Goal: Navigation & Orientation: Find specific page/section

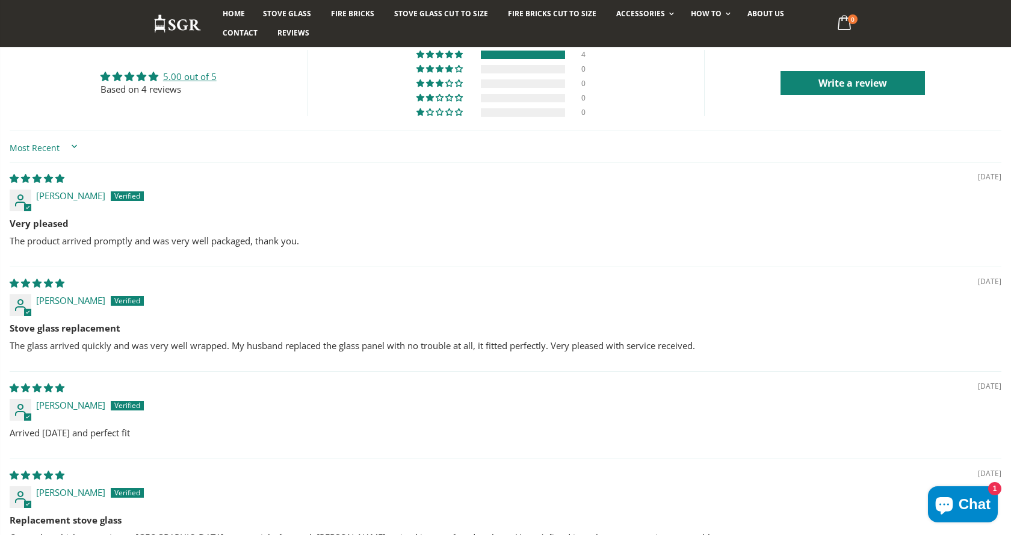
scroll to position [1375, 0]
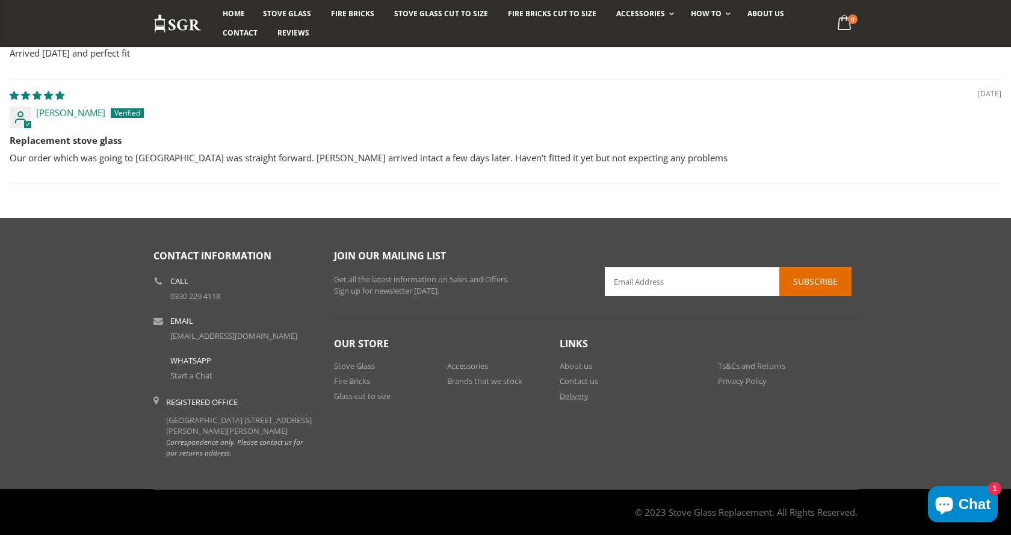
click at [577, 391] on link "Delivery" at bounding box center [574, 396] width 29 height 11
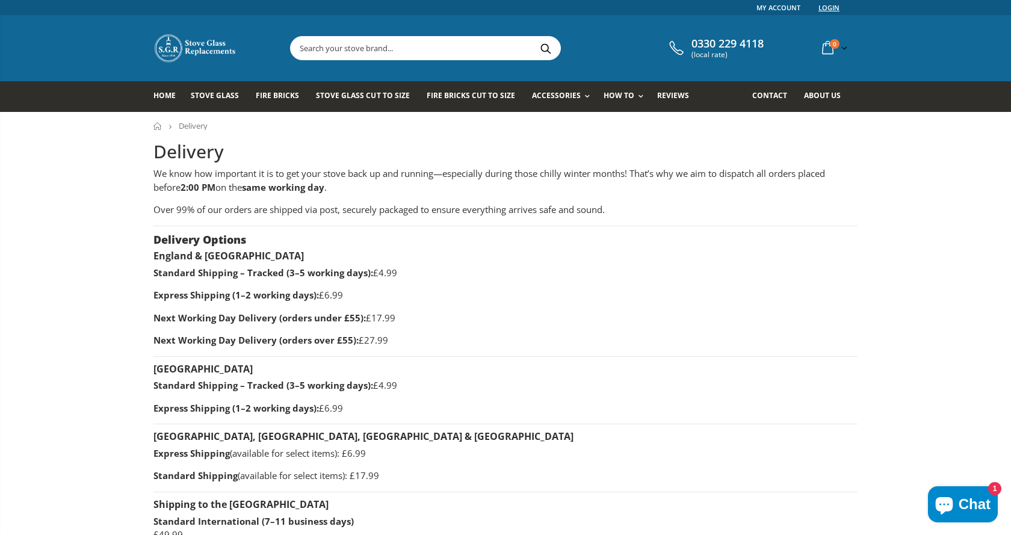
click at [833, 7] on link "Login" at bounding box center [829, 7] width 21 height 15
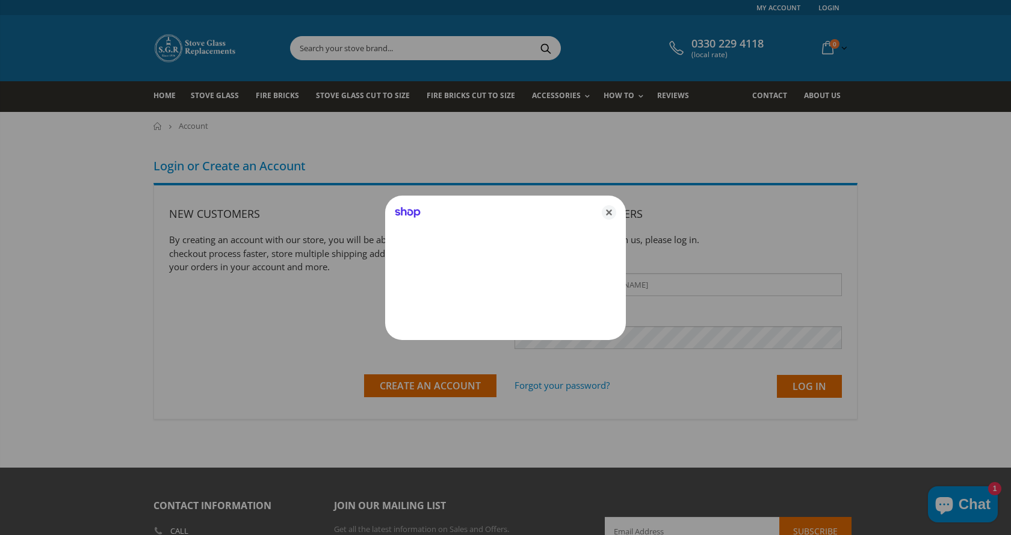
type input "phstoves@yahoo.co.uk"
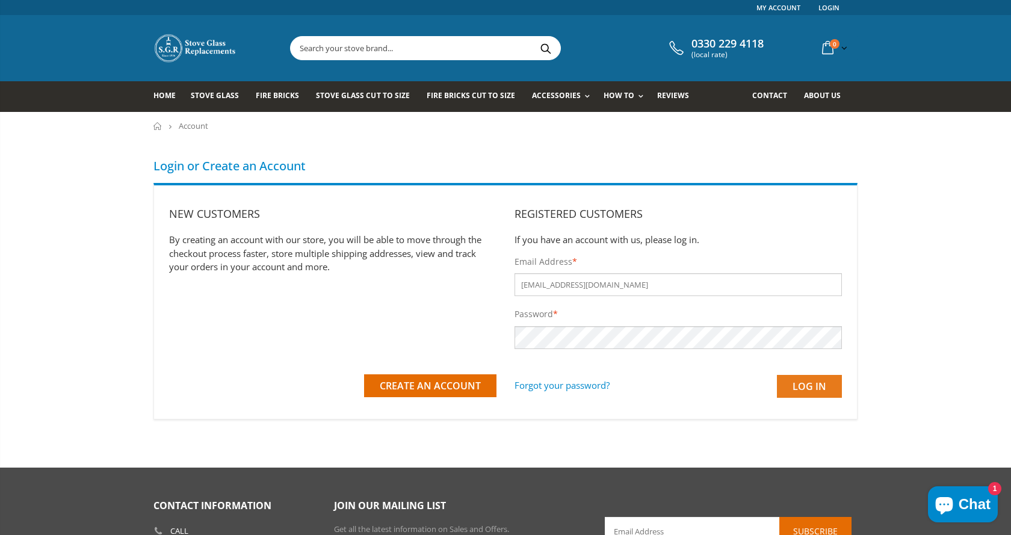
click at [824, 387] on input "Log in" at bounding box center [809, 386] width 65 height 23
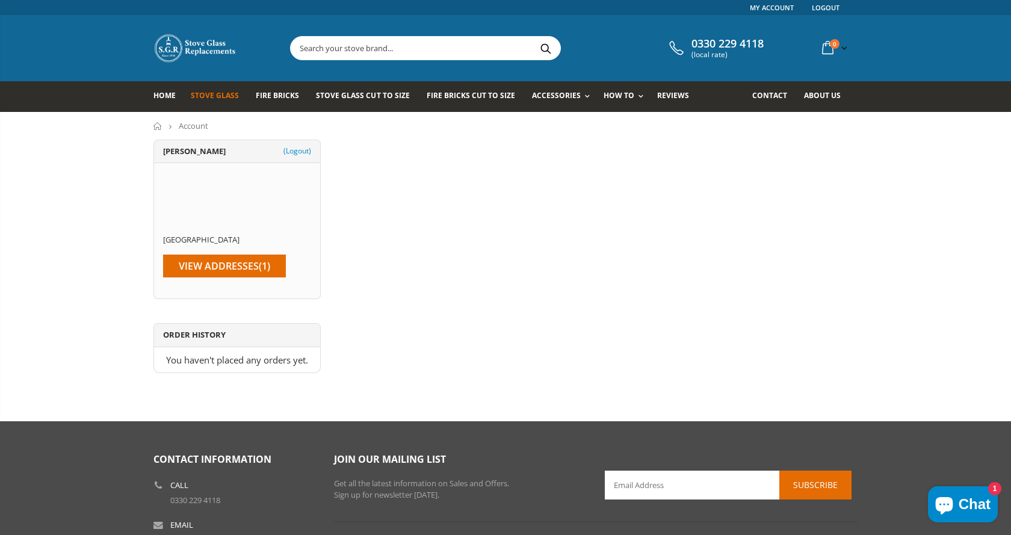
click at [230, 99] on span "Stove Glass" at bounding box center [215, 95] width 48 height 10
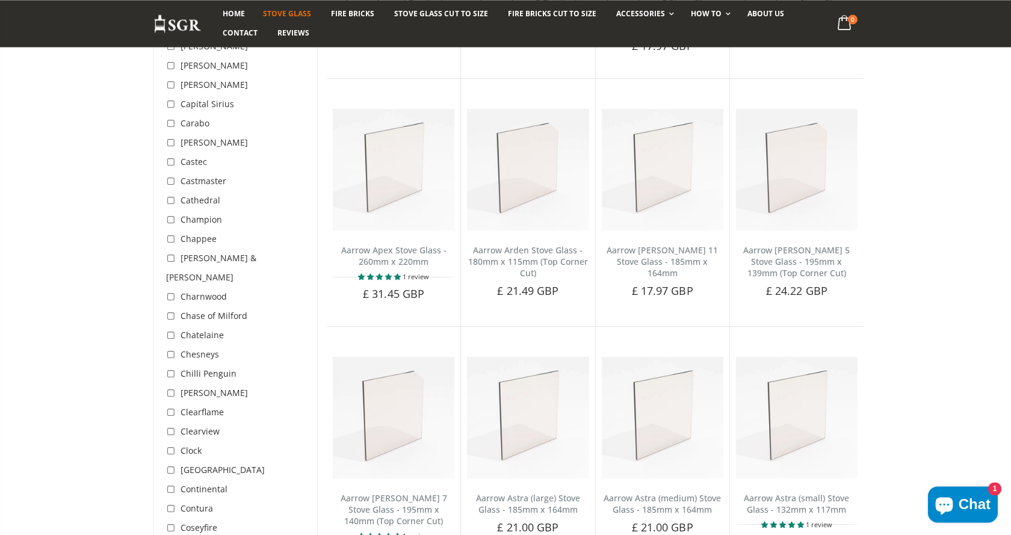
scroll to position [737, 0]
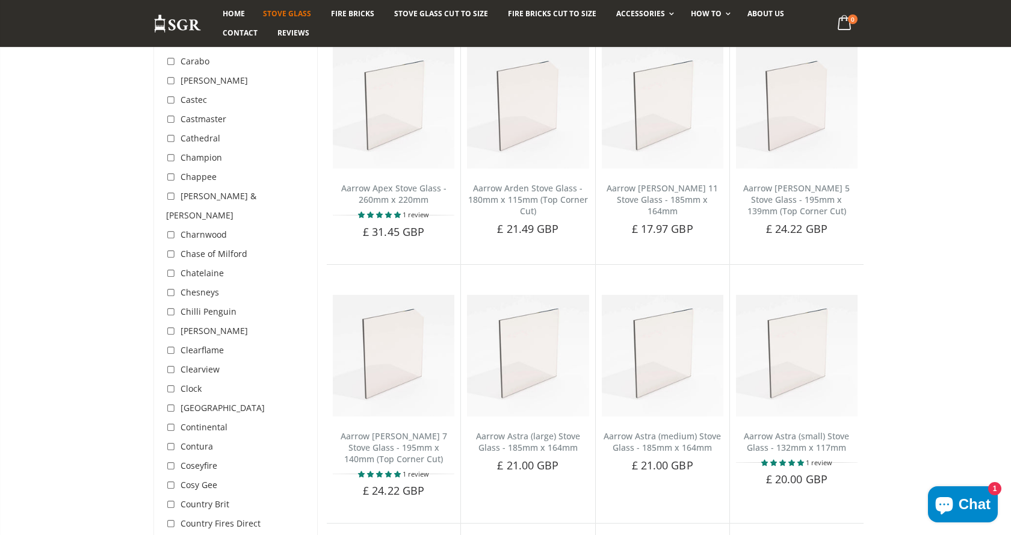
click at [173, 441] on input "checkbox" at bounding box center [172, 447] width 12 height 12
checkbox input "true"
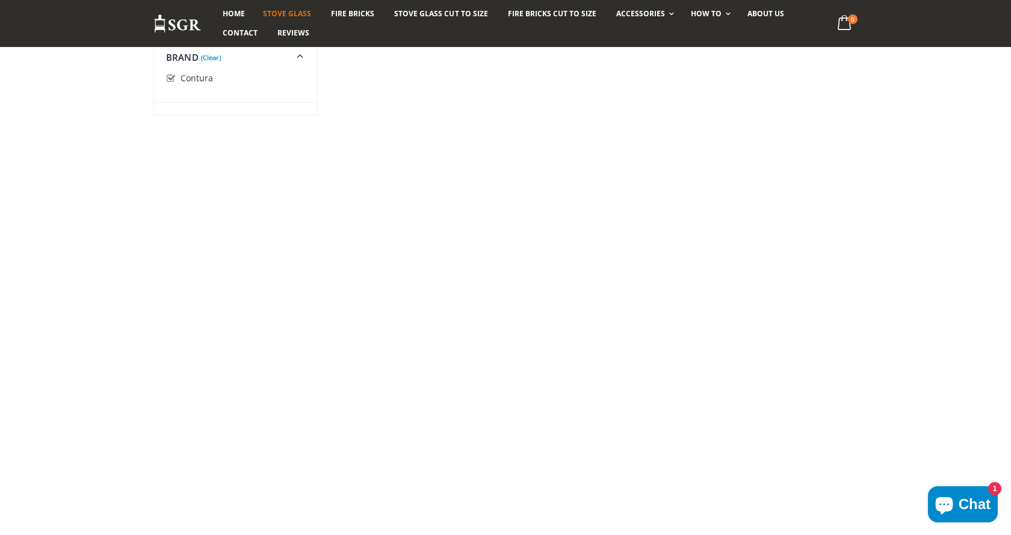
scroll to position [2376, 0]
click at [759, 13] on span "About us" at bounding box center [766, 13] width 37 height 10
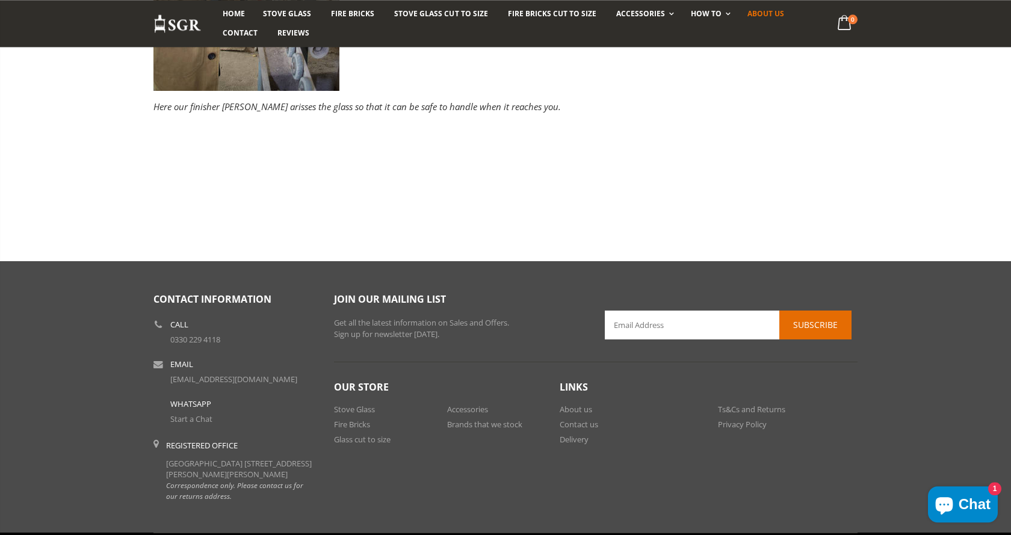
scroll to position [586, 0]
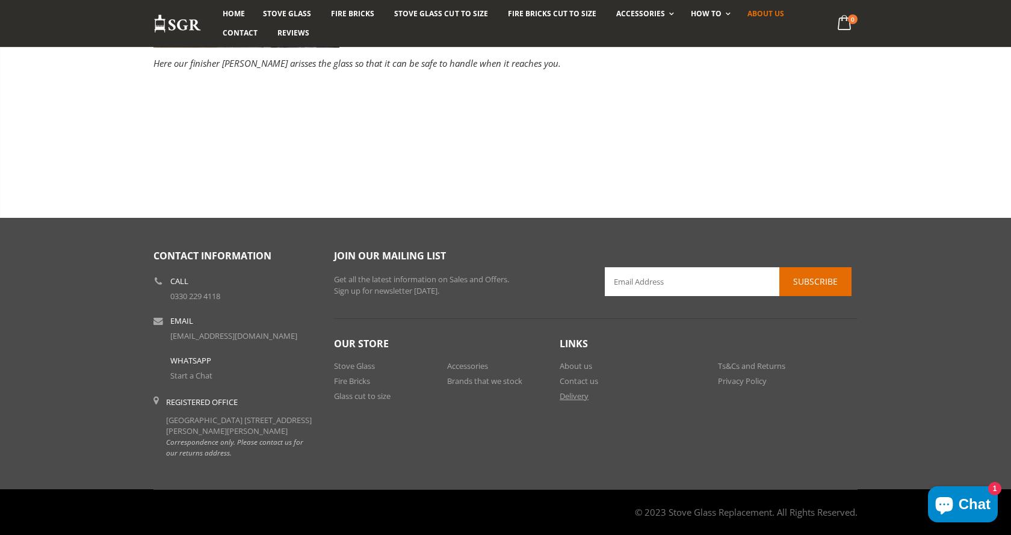
click at [583, 391] on link "Delivery" at bounding box center [574, 396] width 29 height 11
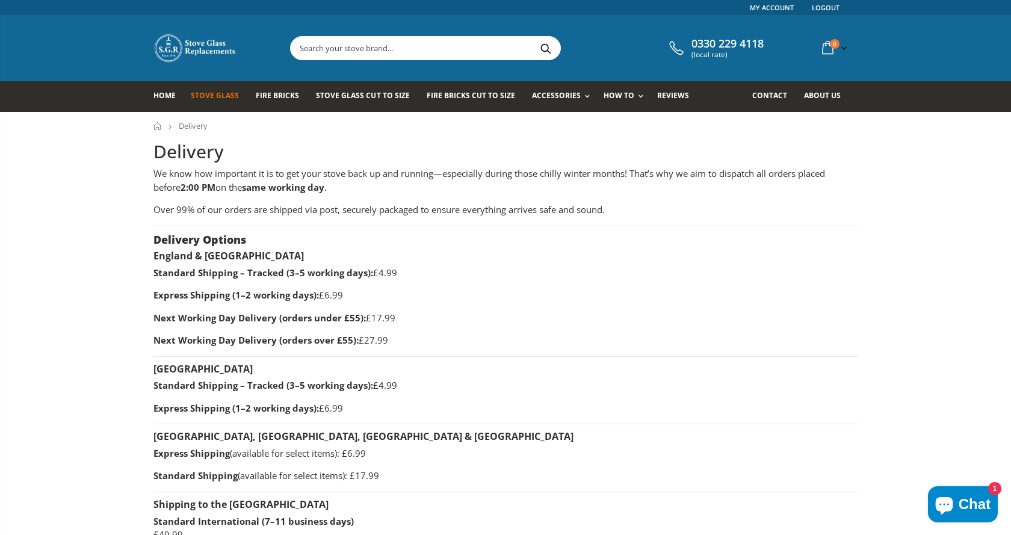
click at [231, 98] on span "Stove Glass" at bounding box center [215, 95] width 48 height 10
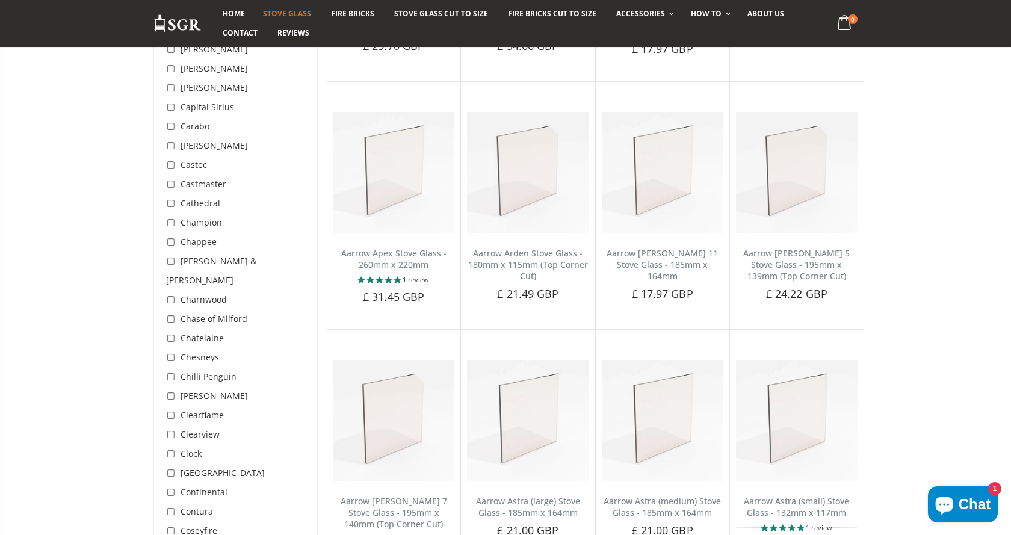
scroll to position [737, 0]
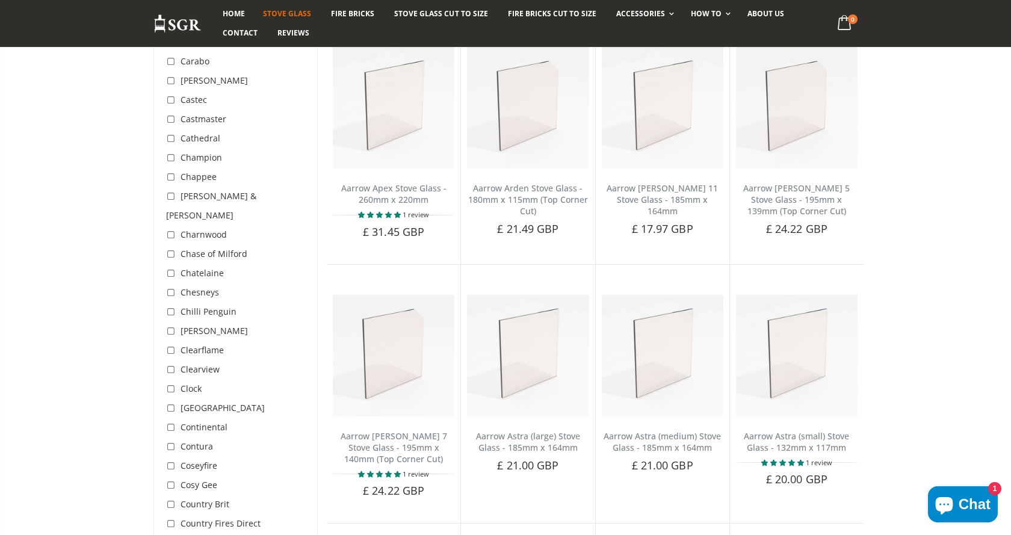
click at [169, 441] on input "checkbox" at bounding box center [172, 447] width 12 height 12
checkbox input "true"
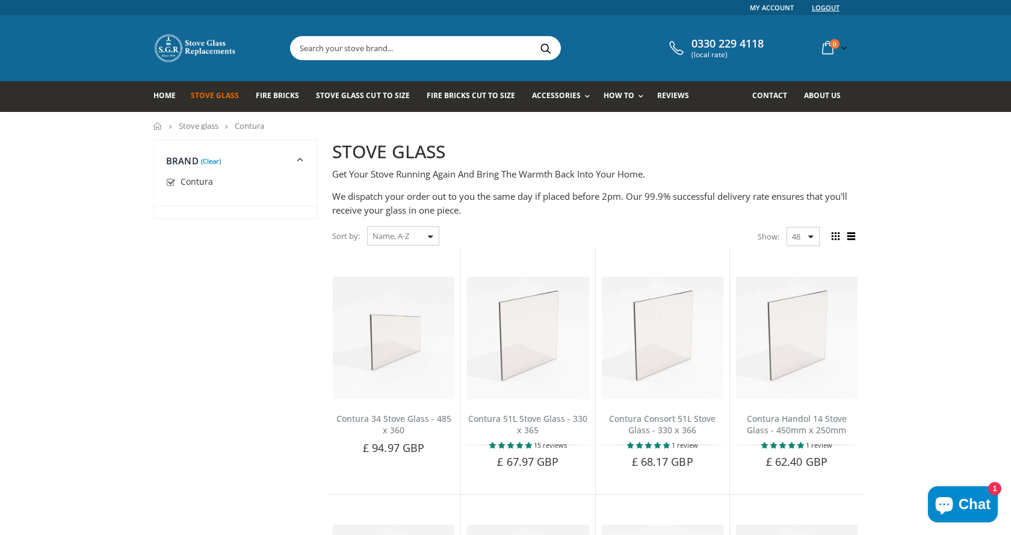
click at [821, 8] on link "Logout" at bounding box center [826, 7] width 28 height 15
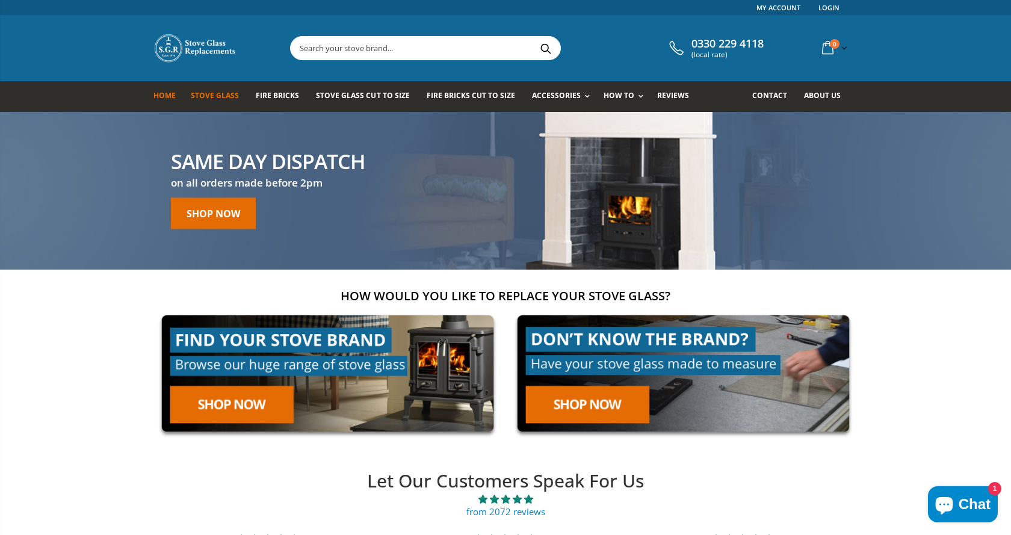
click at [229, 93] on span "Stove Glass" at bounding box center [215, 95] width 48 height 10
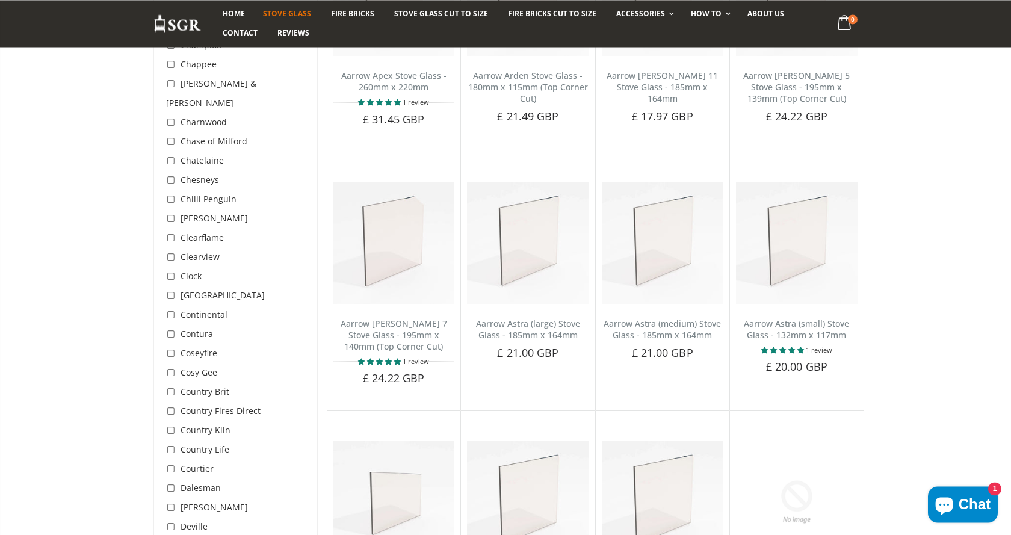
scroll to position [860, 0]
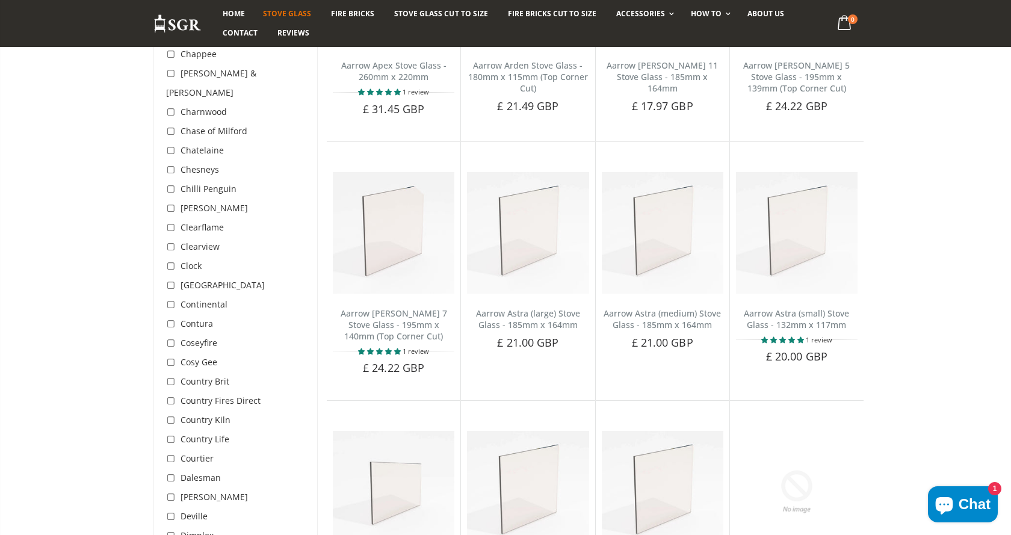
click at [173, 318] on input "checkbox" at bounding box center [172, 324] width 12 height 12
checkbox input "true"
